Goal: Task Accomplishment & Management: Manage account settings

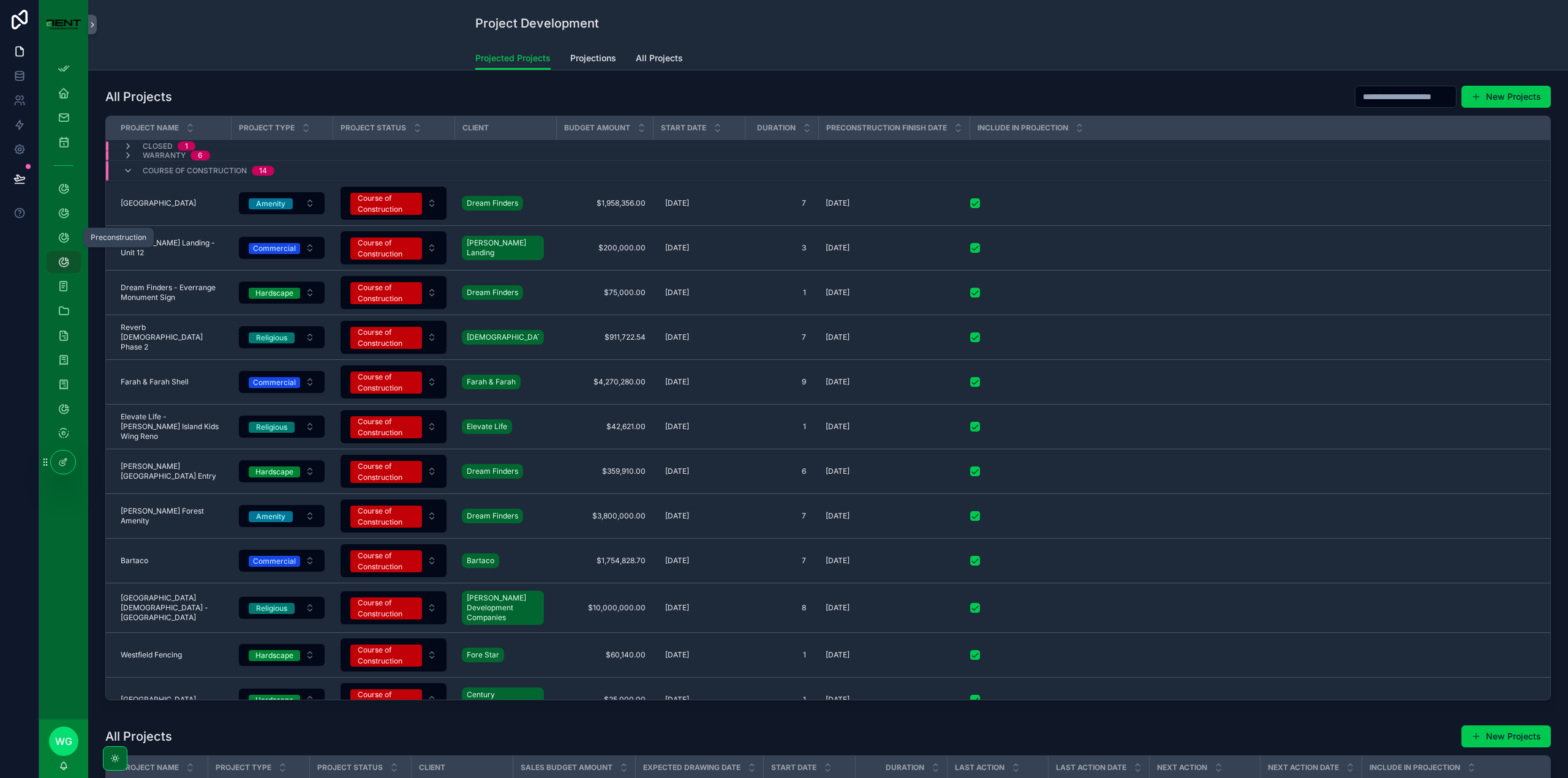
click at [65, 241] on icon "scrollable content" at bounding box center [63, 237] width 12 height 12
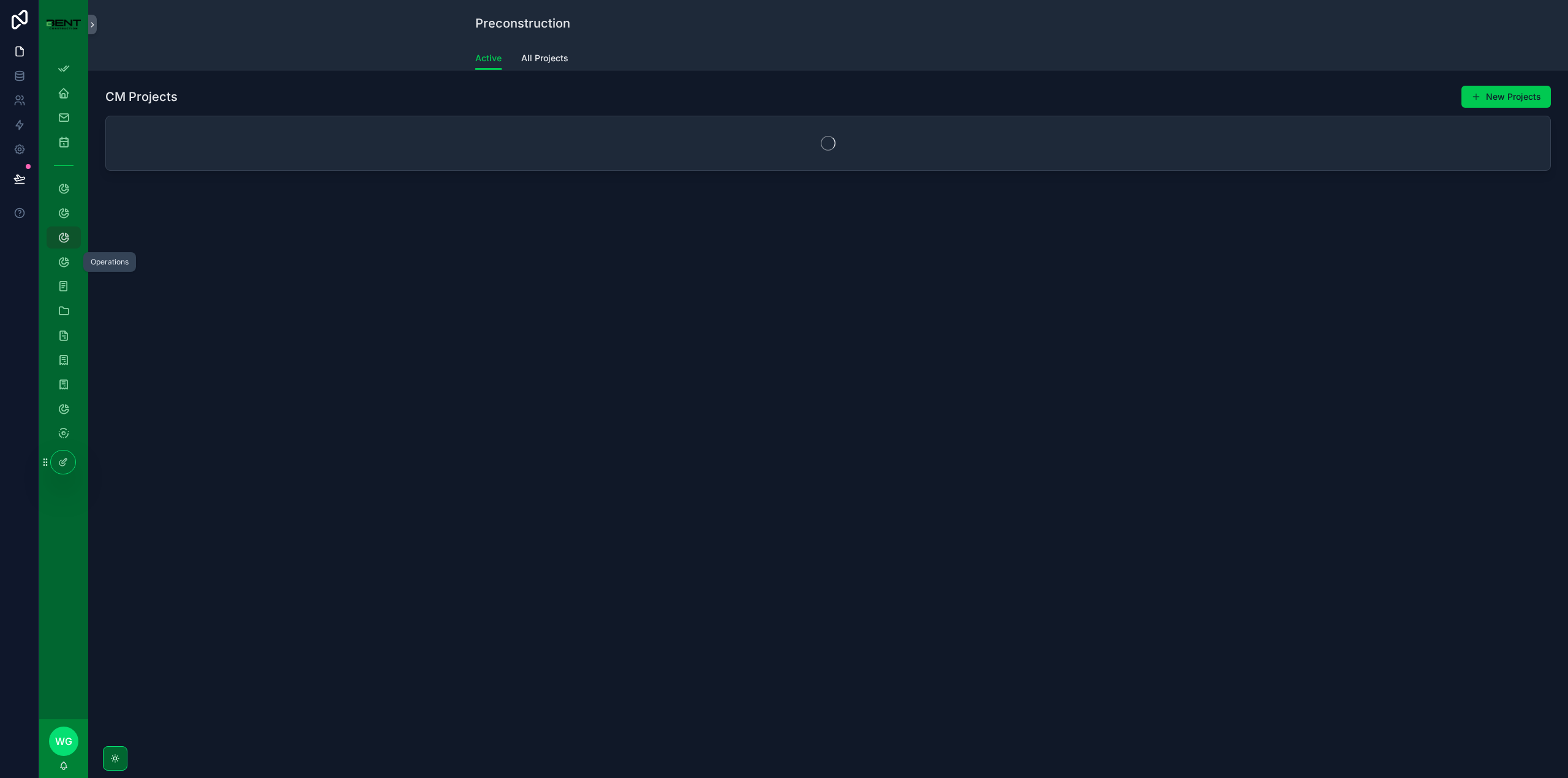
click at [65, 261] on icon "scrollable content" at bounding box center [63, 262] width 12 height 12
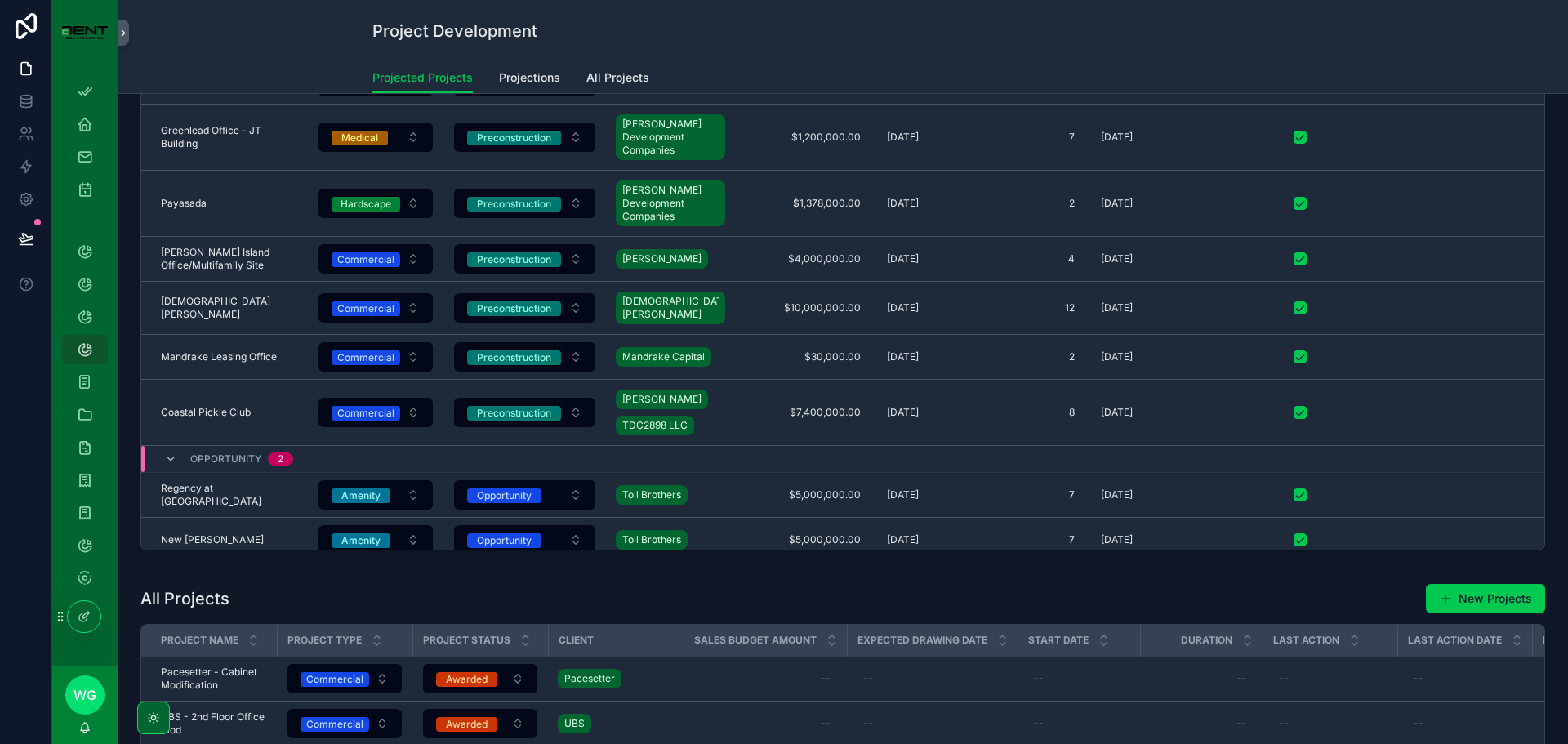
scroll to position [1135, 0]
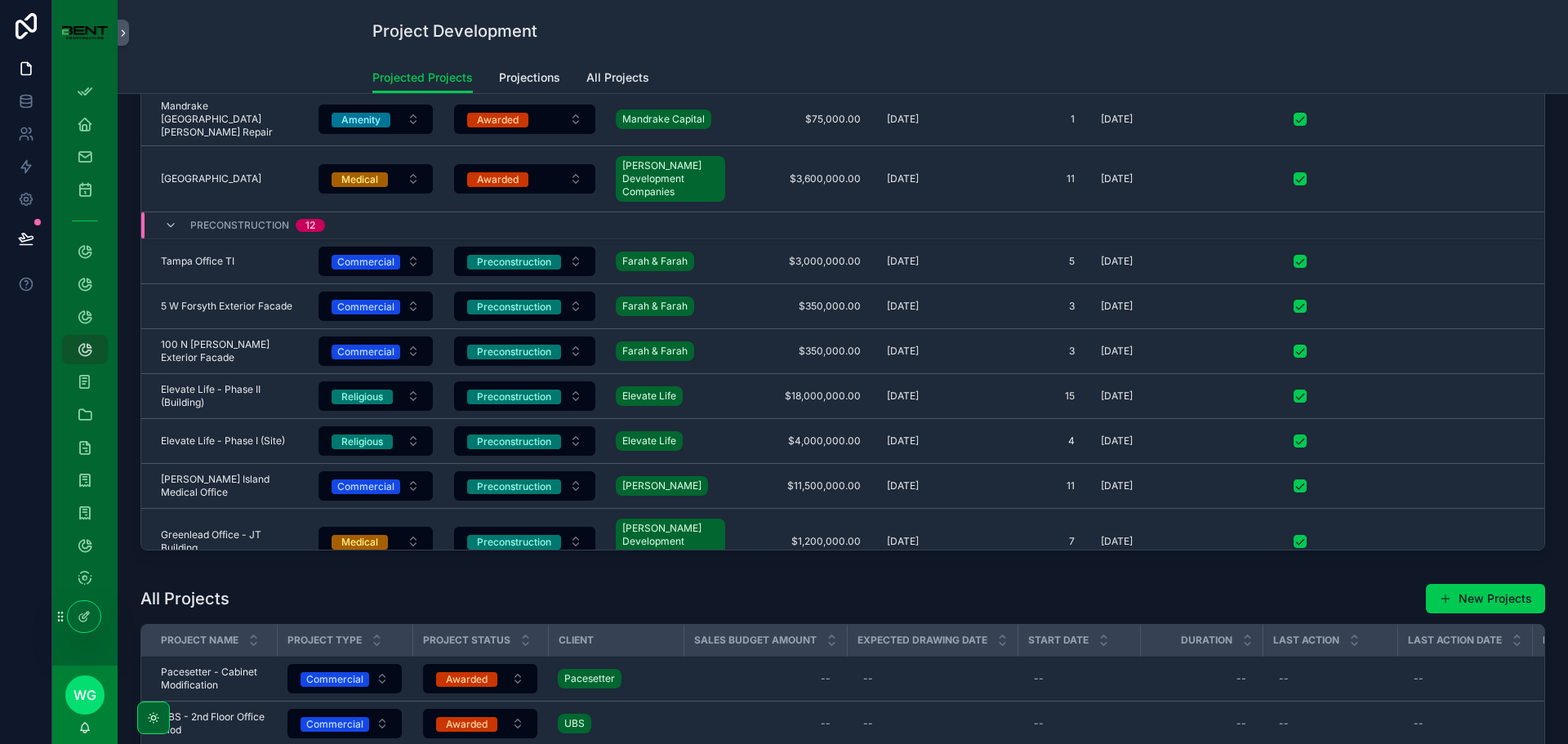
click at [610, 84] on span "All Projects" at bounding box center [617, 77] width 62 height 16
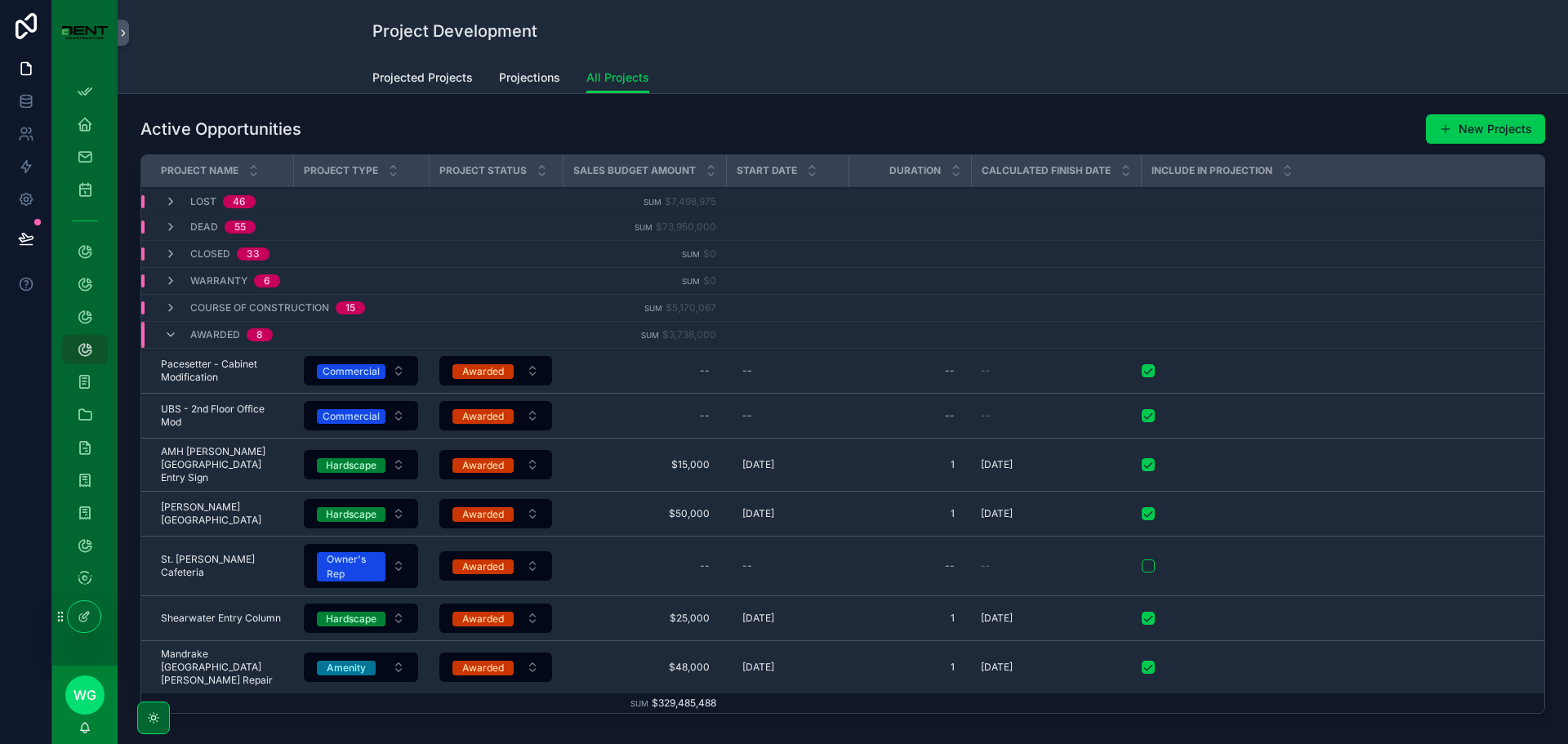
click at [169, 334] on icon "scrollable content" at bounding box center [170, 335] width 13 height 13
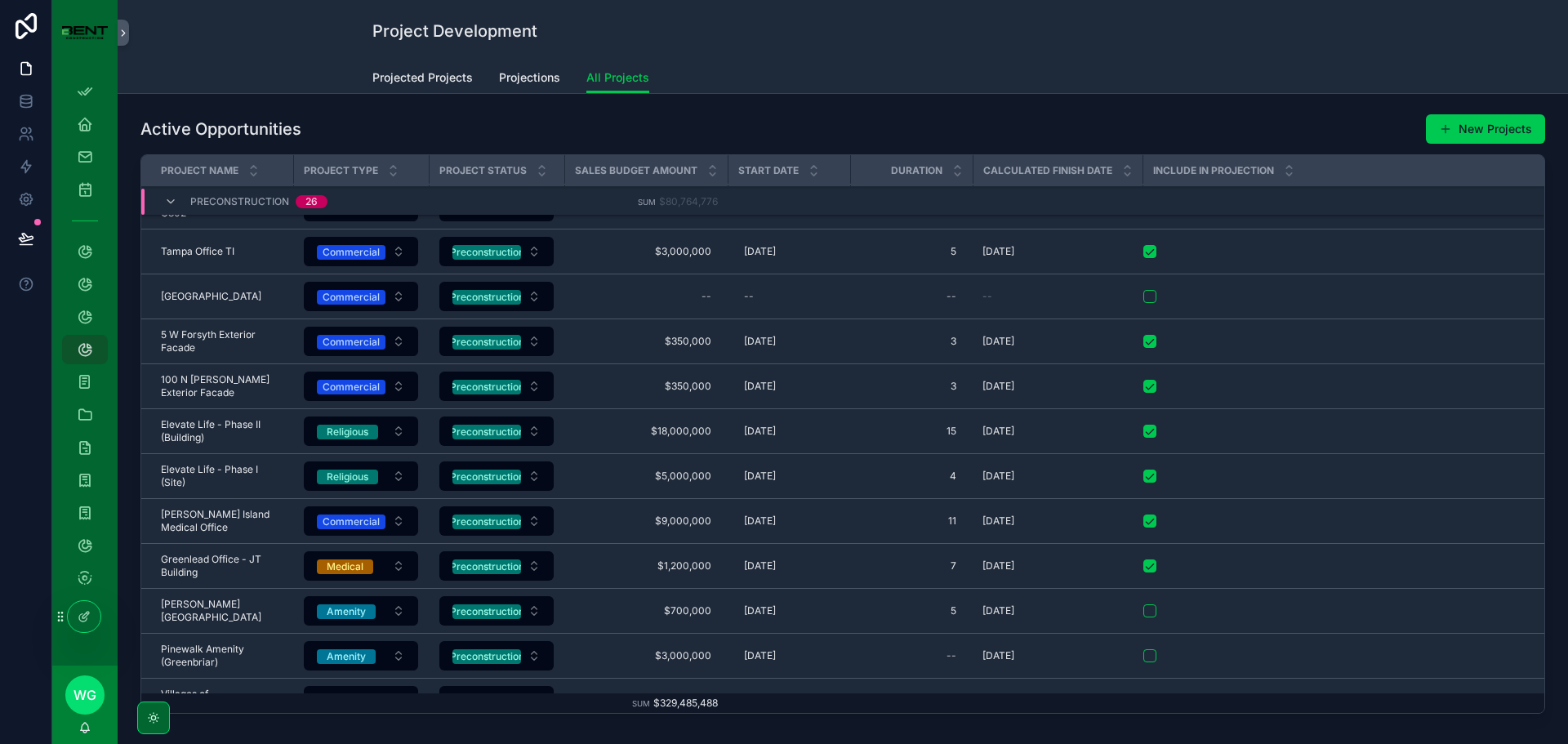
scroll to position [1246, 0]
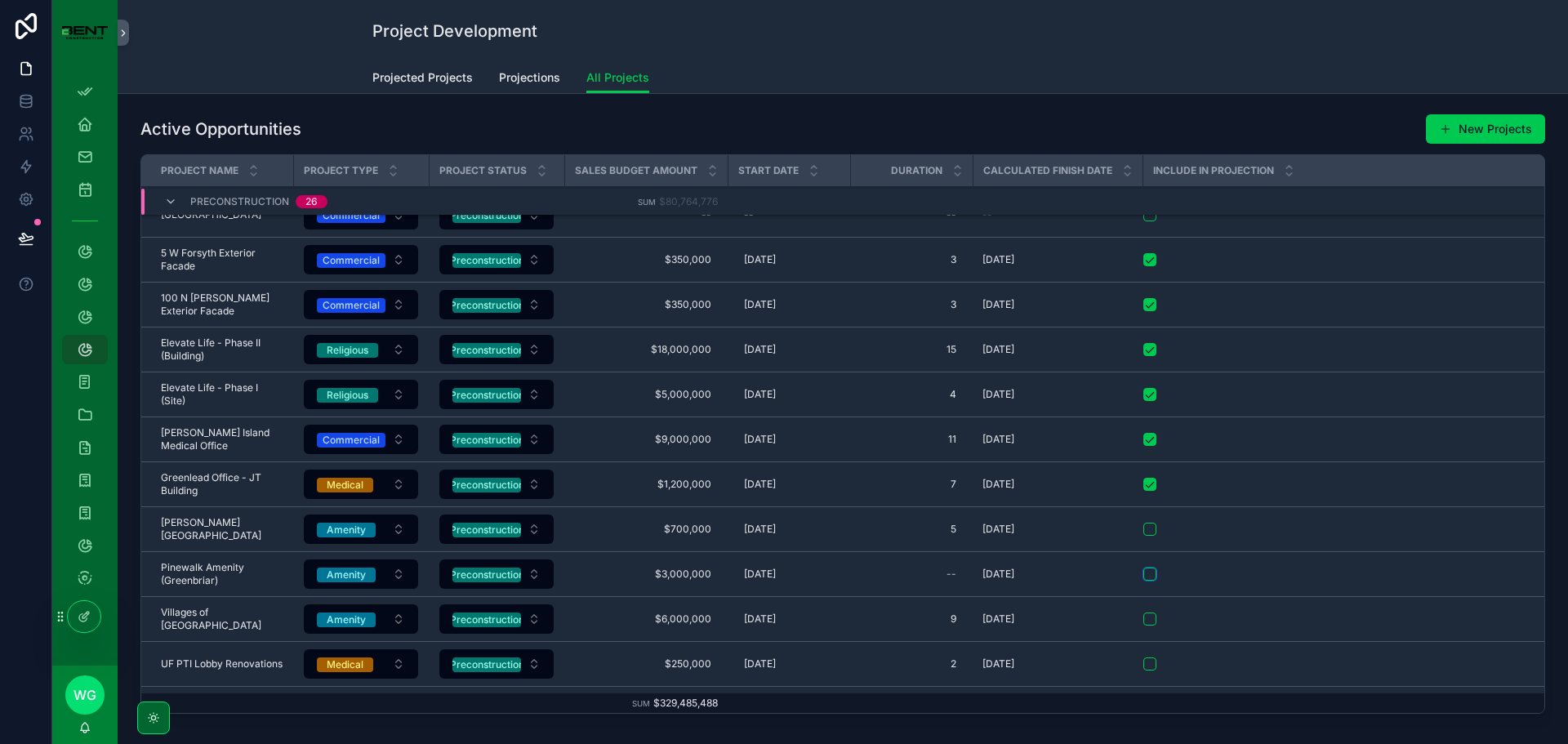
click at [1145, 577] on button "scrollable content" at bounding box center [1150, 575] width 13 height 13
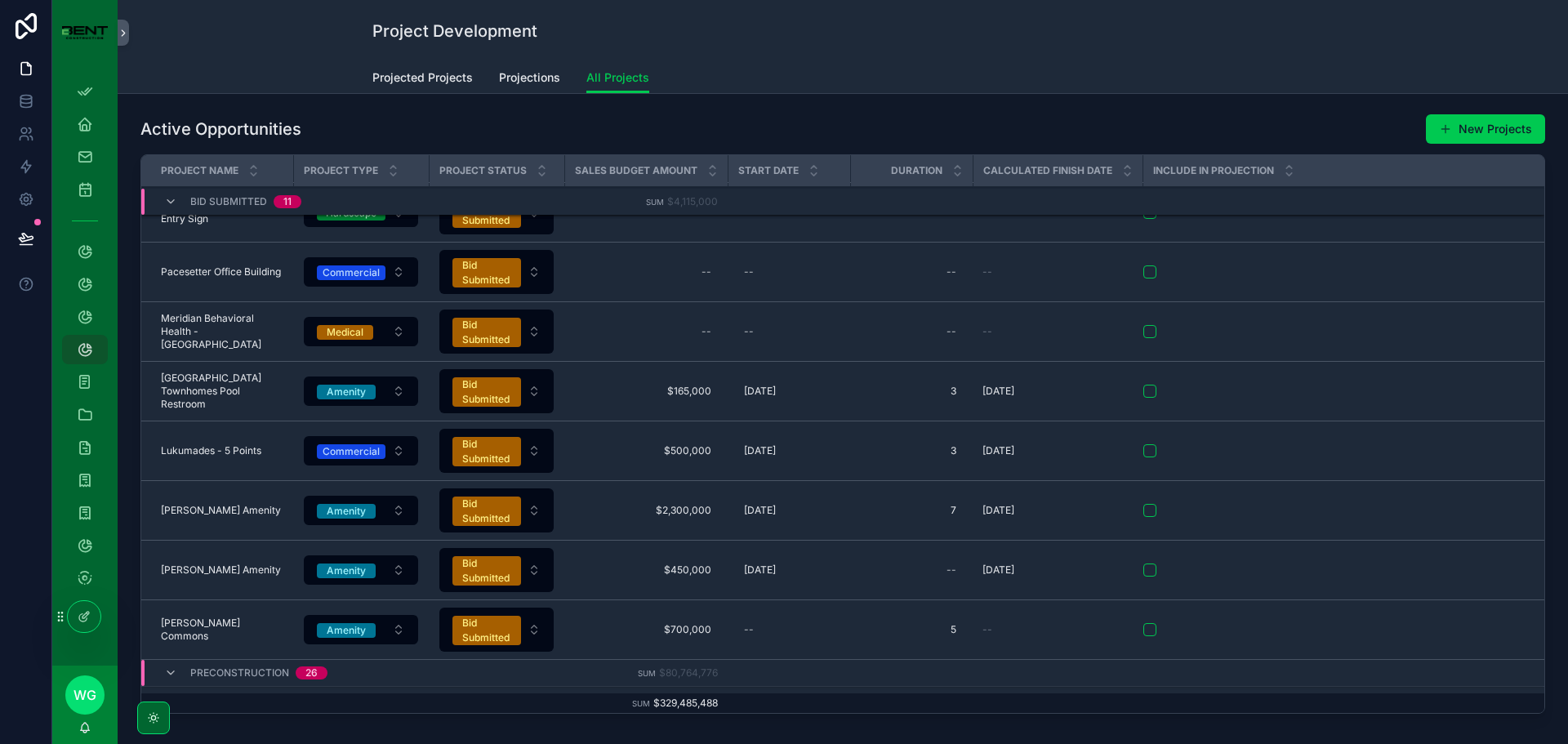
scroll to position [592, 0]
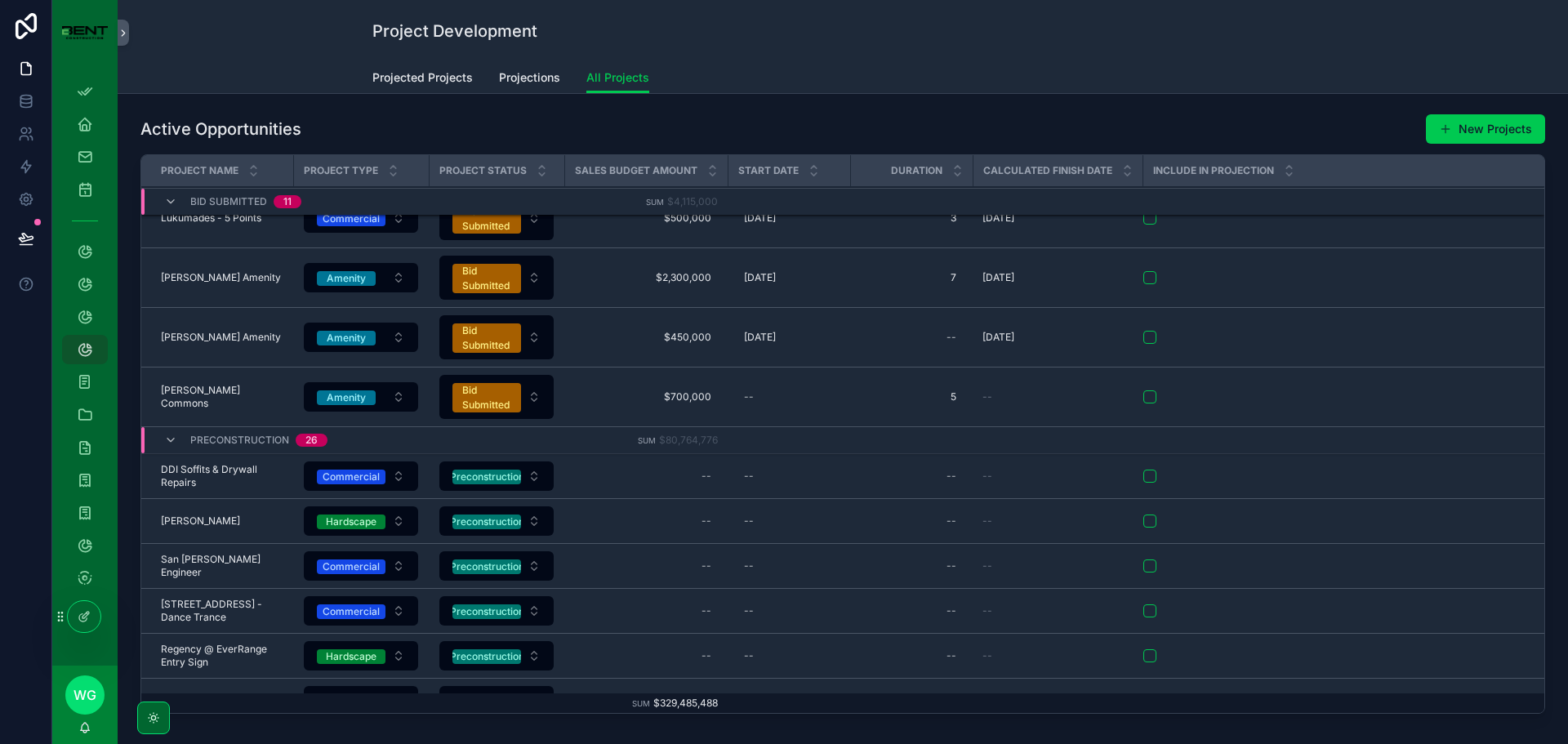
click at [434, 79] on span "Projected Projects" at bounding box center [422, 77] width 100 height 16
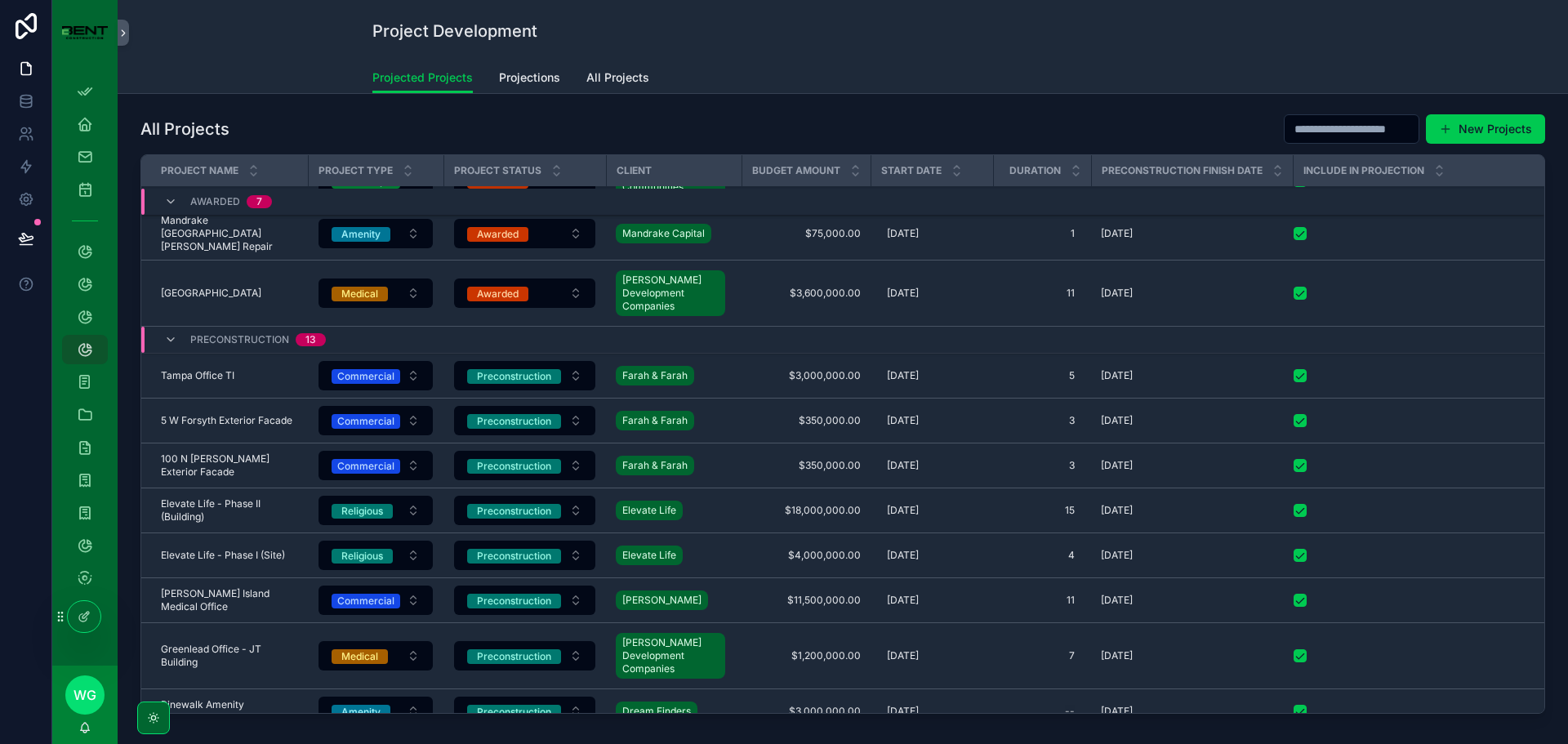
scroll to position [1266, 0]
